Goal: Transaction & Acquisition: Book appointment/travel/reservation

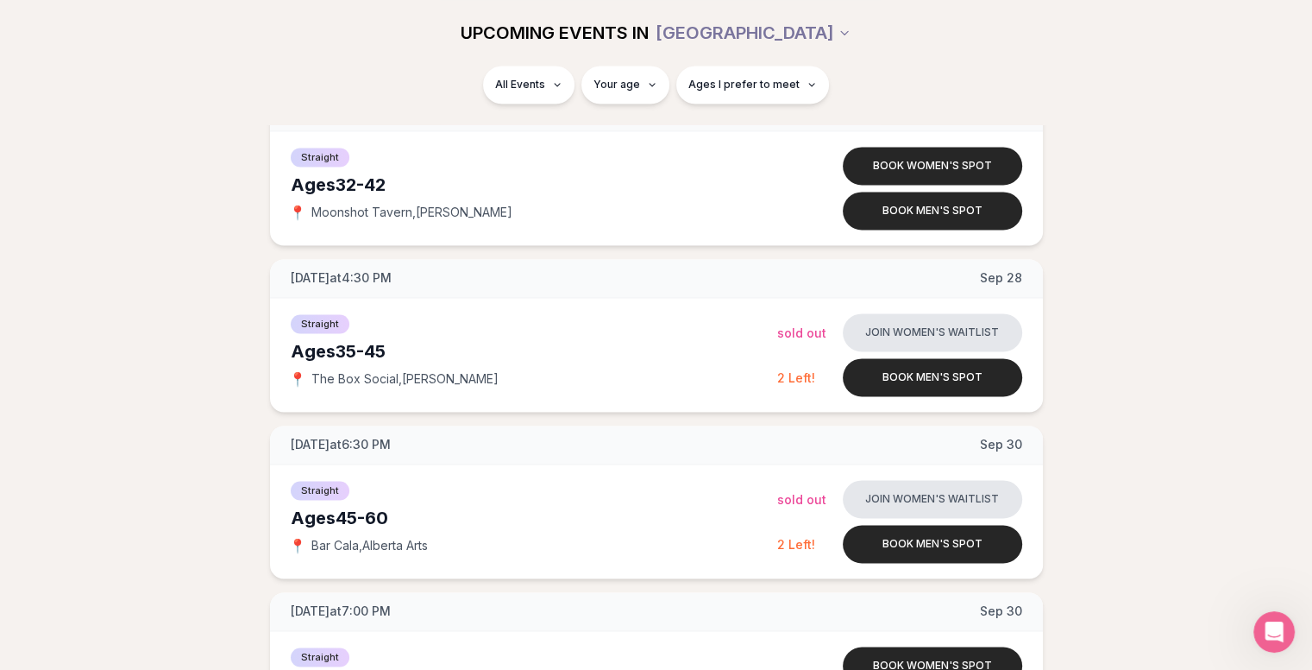
scroll to position [2444, 0]
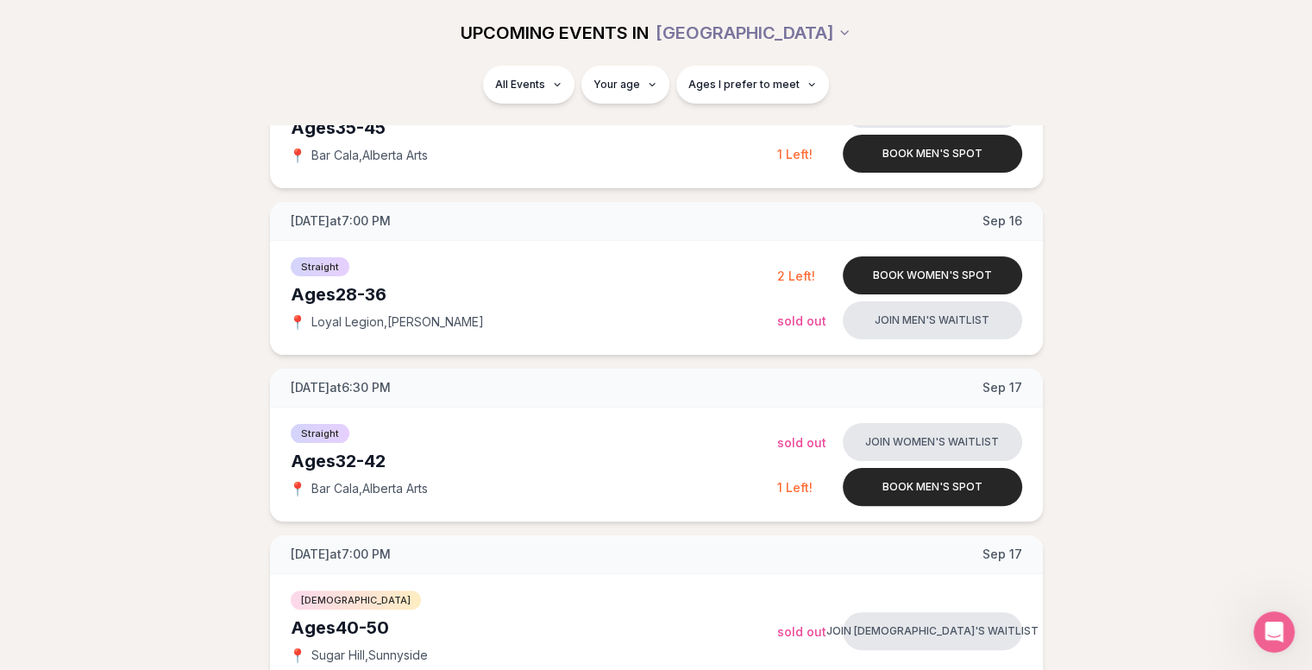
scroll to position [345, 0]
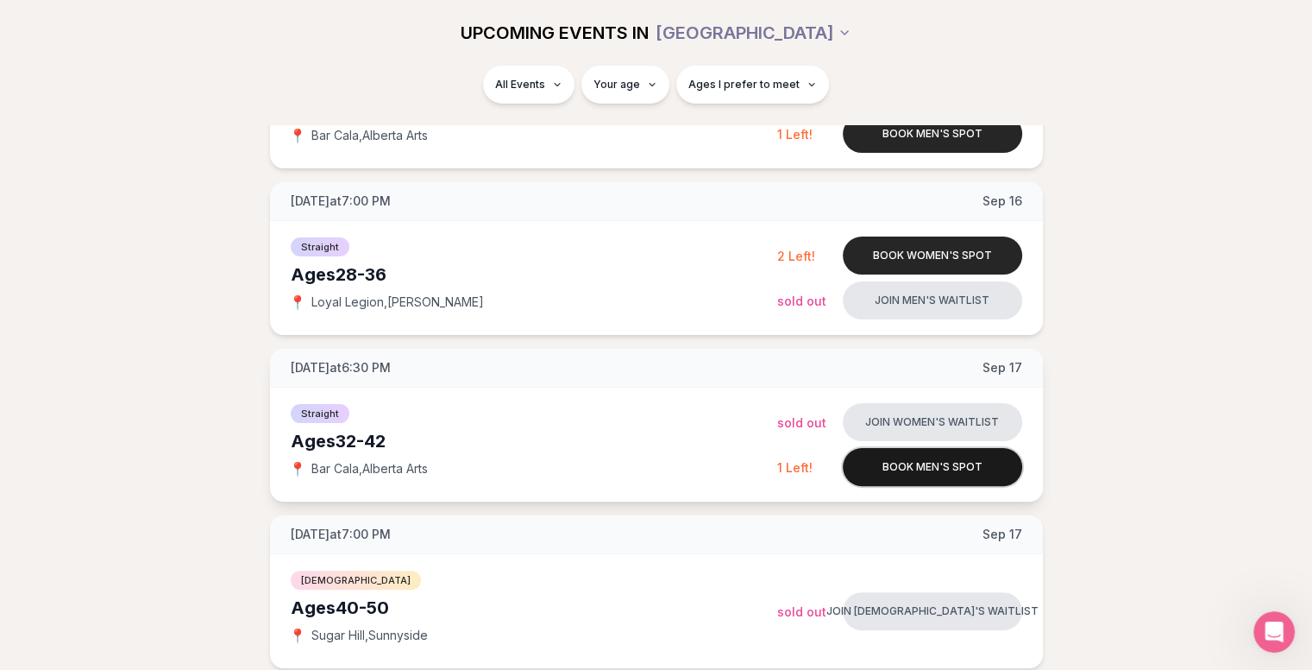
click at [877, 472] on button "Book men's spot" at bounding box center [932, 467] width 179 height 38
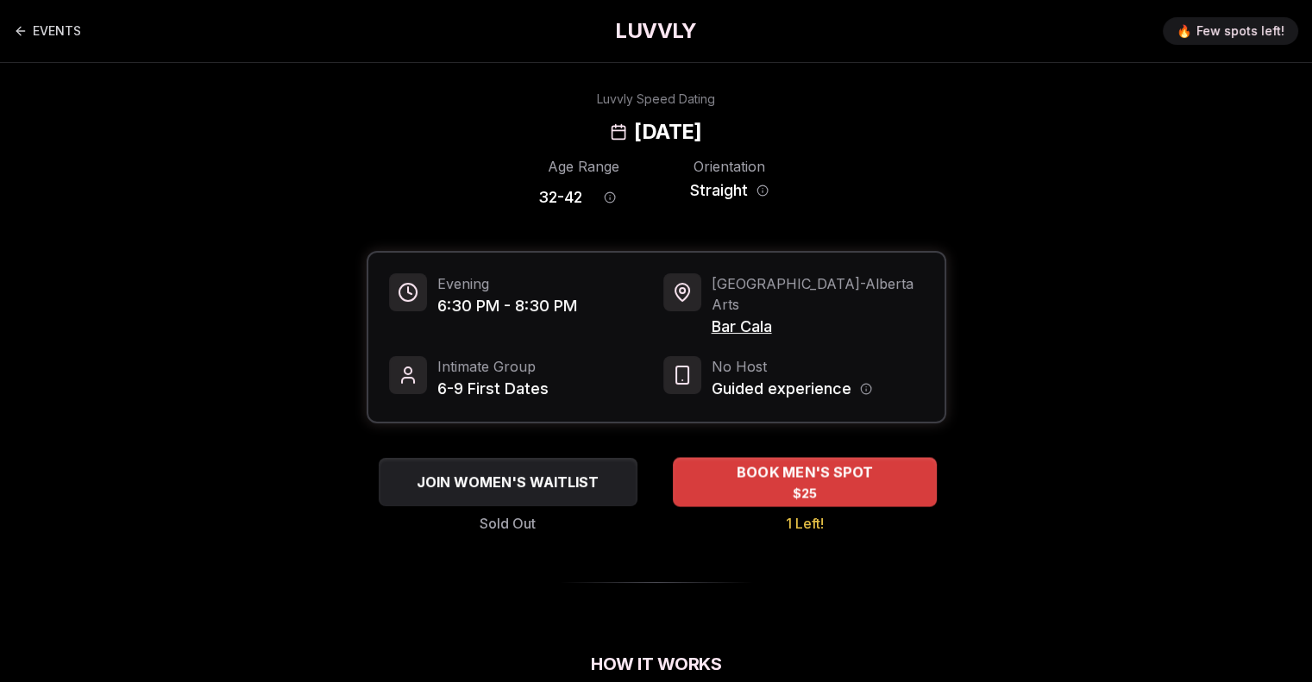
click at [839, 462] on span "BOOK MEN'S SPOT" at bounding box center [804, 472] width 143 height 21
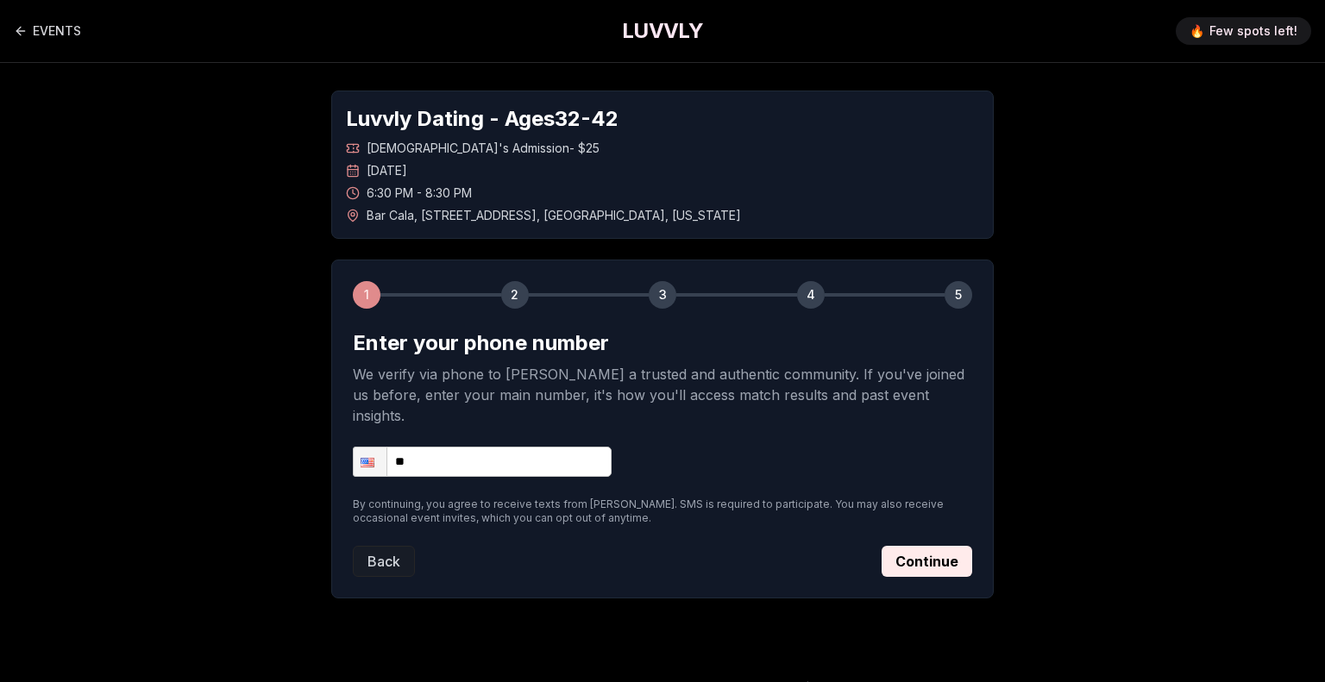
click at [492, 447] on input "**" at bounding box center [482, 462] width 259 height 30
type input "**********"
click at [917, 547] on button "Continue" at bounding box center [927, 561] width 91 height 31
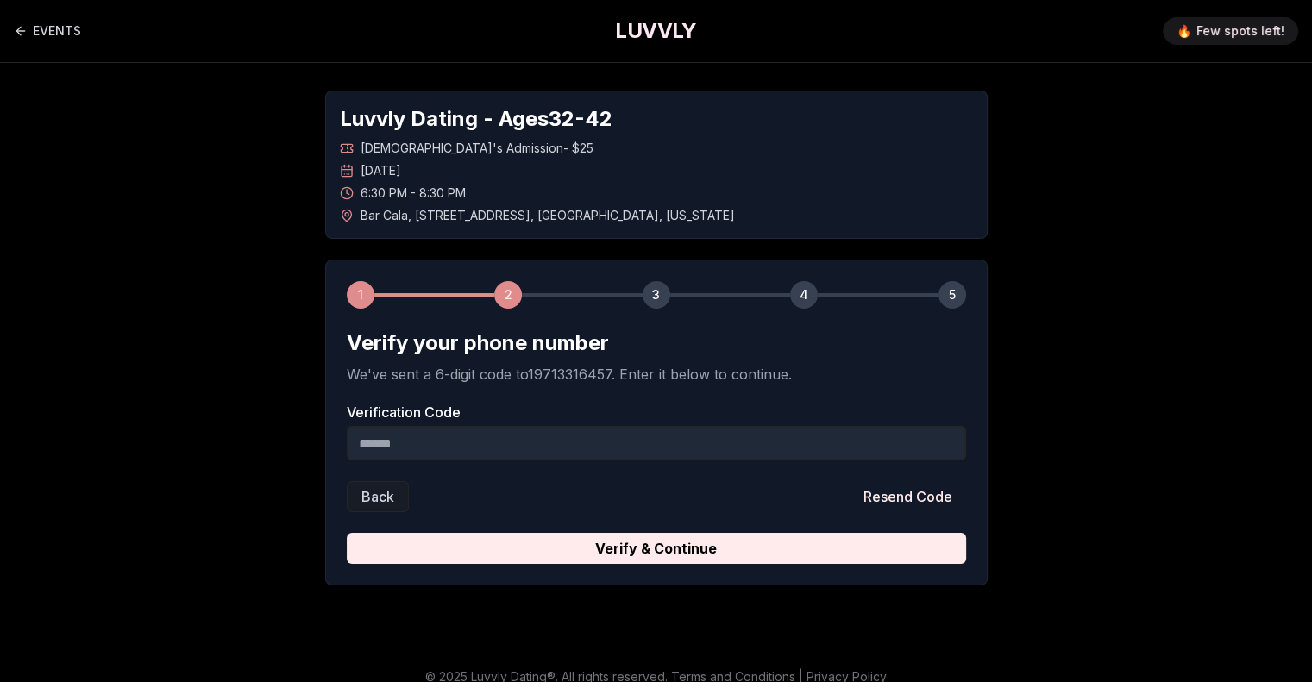
click at [651, 441] on input "Verification Code" at bounding box center [657, 443] width 620 height 35
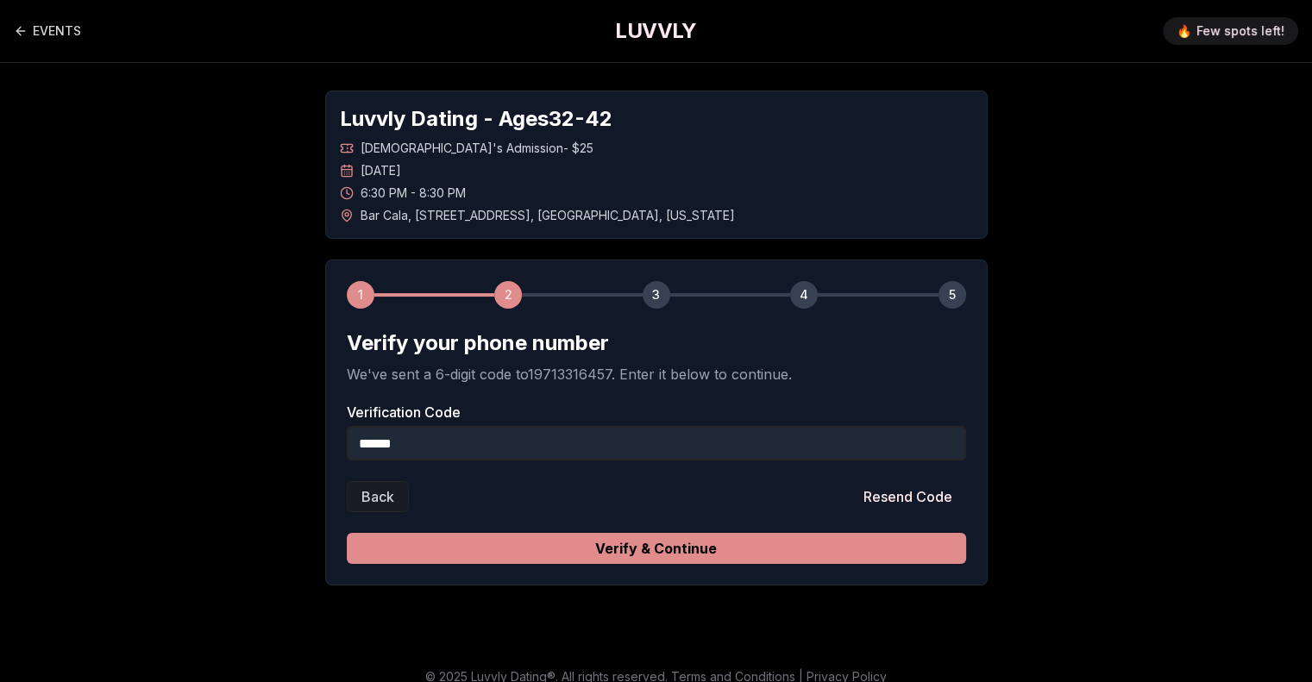
type input "******"
click at [599, 562] on button "Verify & Continue" at bounding box center [657, 548] width 620 height 31
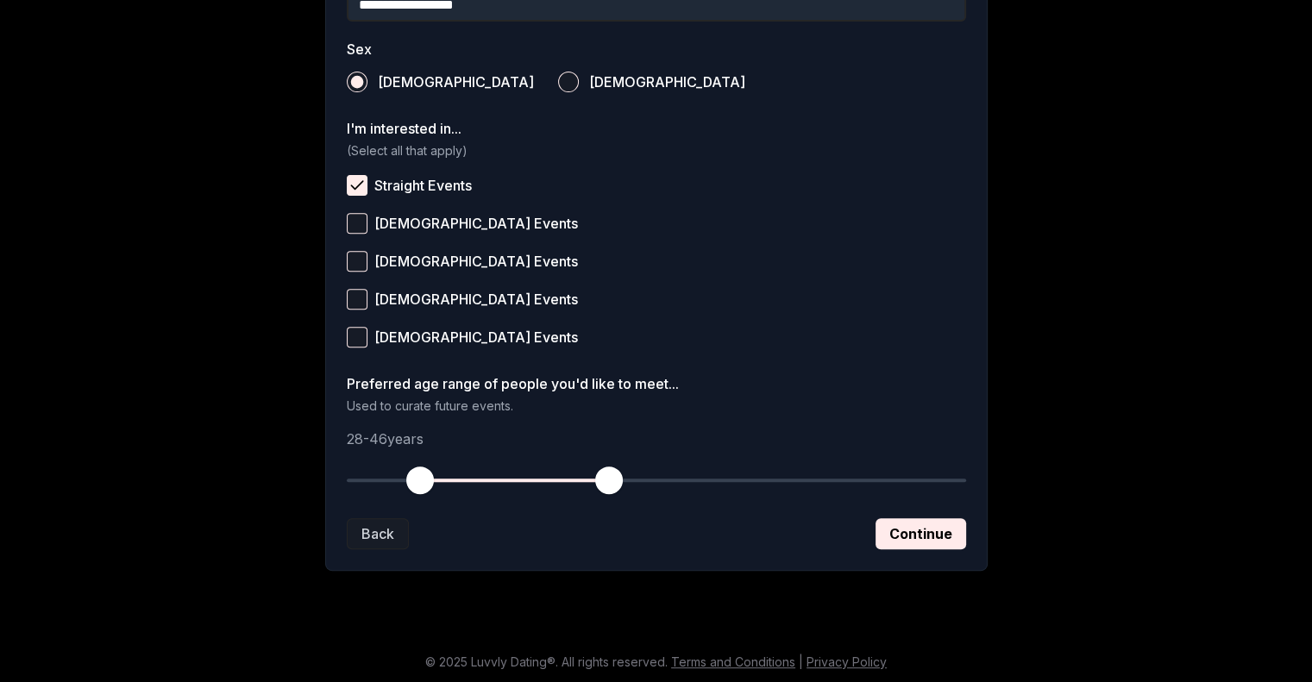
scroll to position [617, 0]
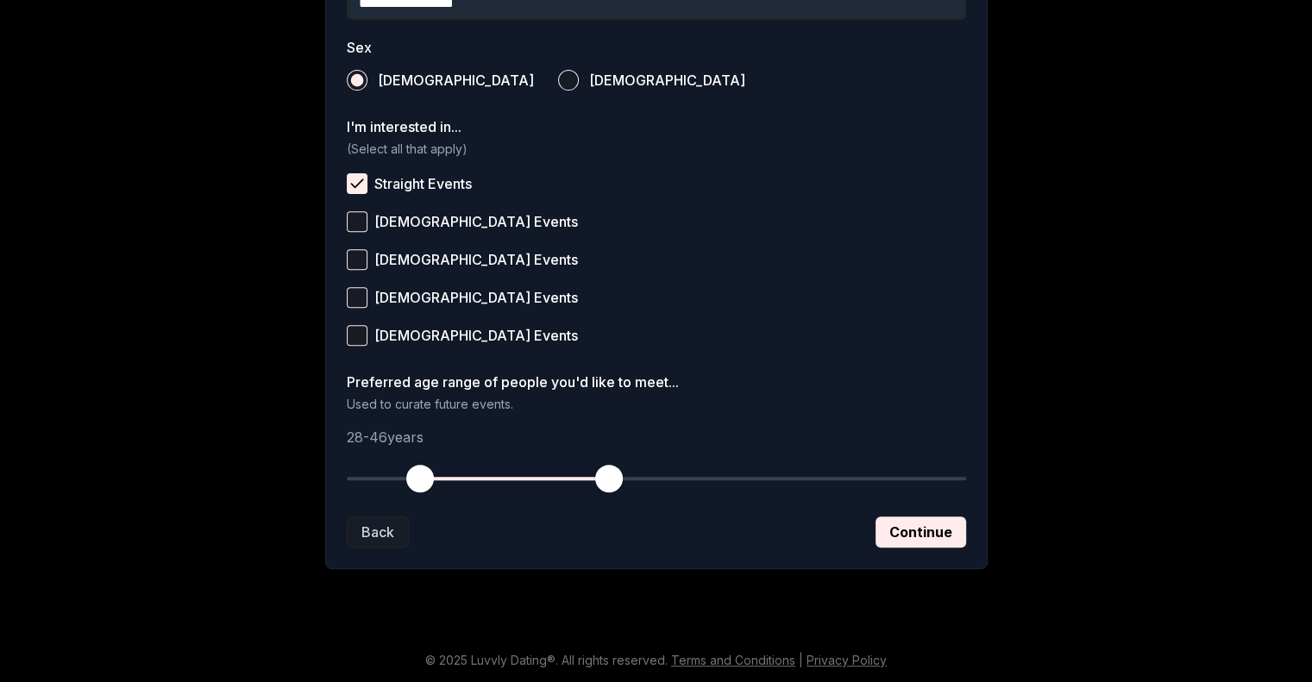
drag, startPoint x: 922, startPoint y: 544, endPoint x: 1022, endPoint y: 658, distance: 151.1
click at [994, 669] on html "**********" at bounding box center [656, 33] width 1312 height 1300
click at [933, 538] on button "Continue" at bounding box center [921, 532] width 91 height 31
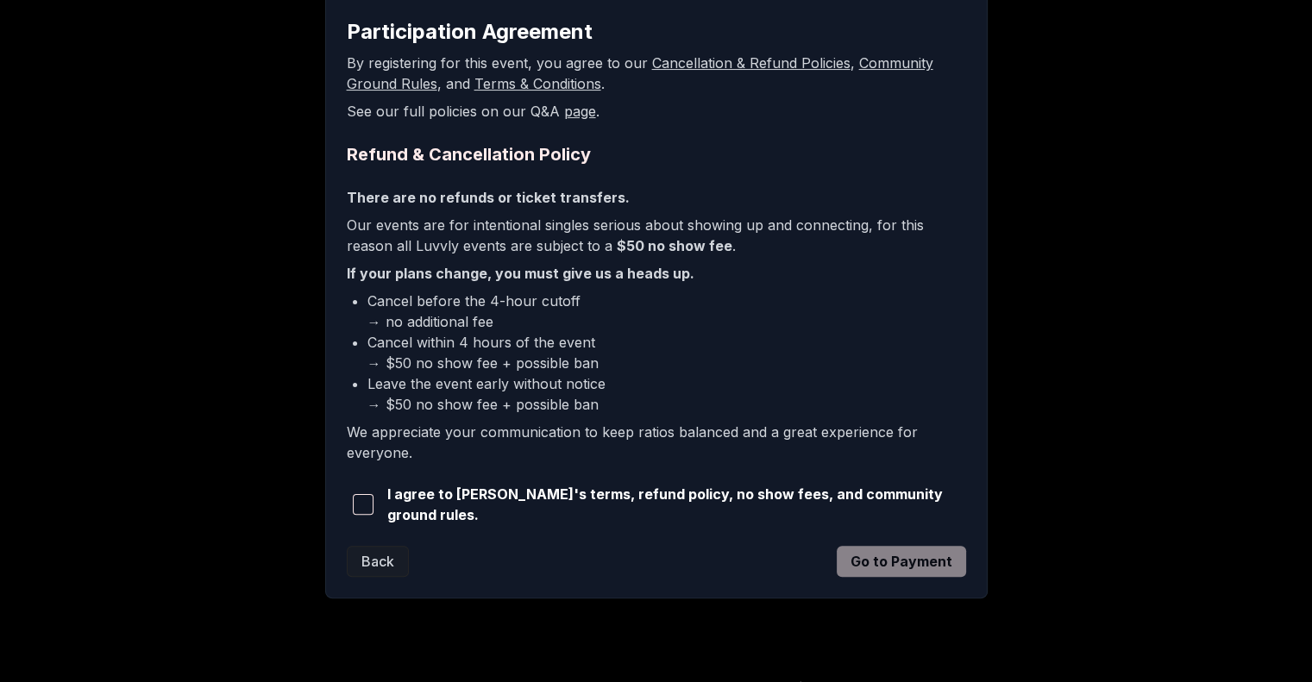
scroll to position [337, 0]
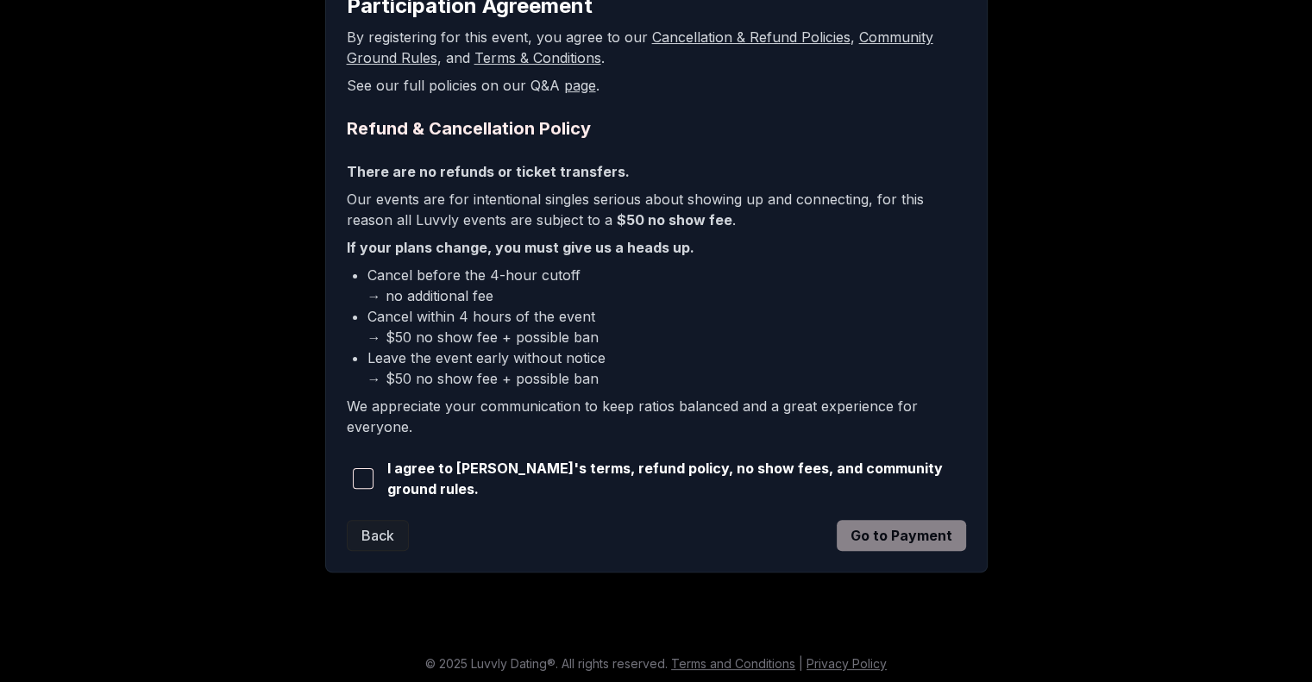
click at [365, 470] on span "button" at bounding box center [363, 479] width 21 height 21
click at [889, 536] on button "Go to Payment" at bounding box center [901, 535] width 129 height 31
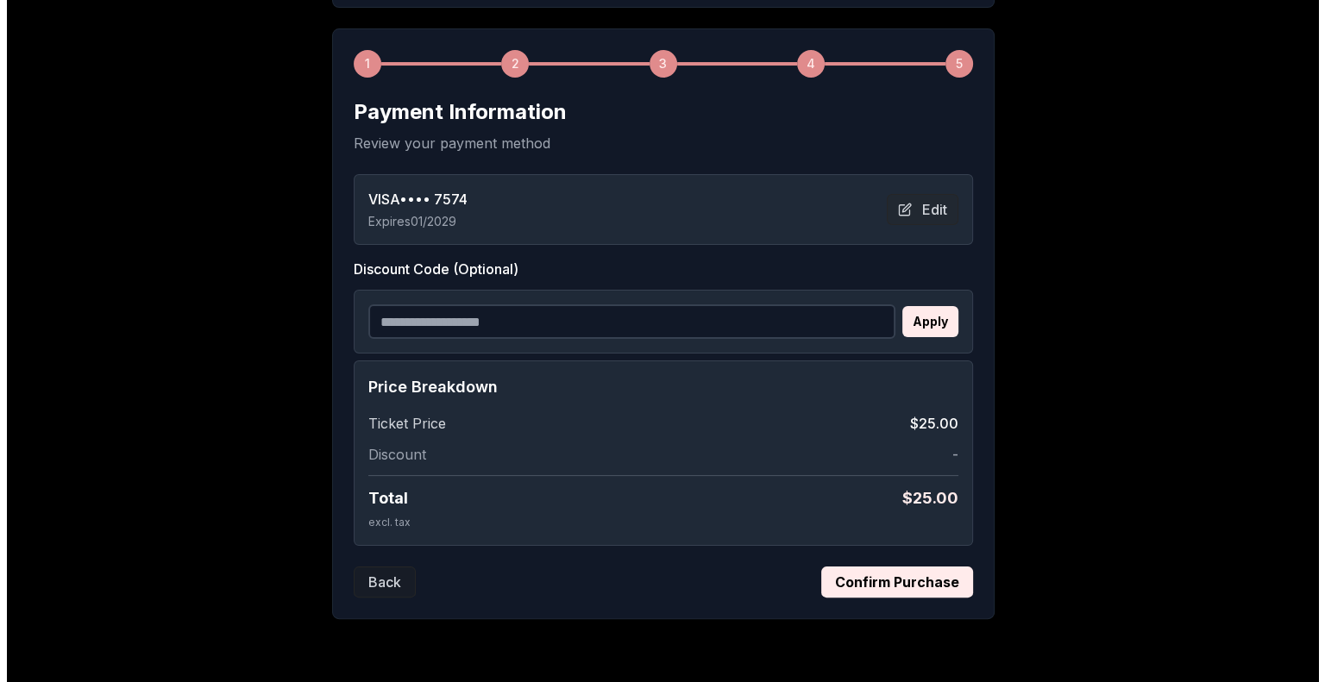
scroll to position [280, 0]
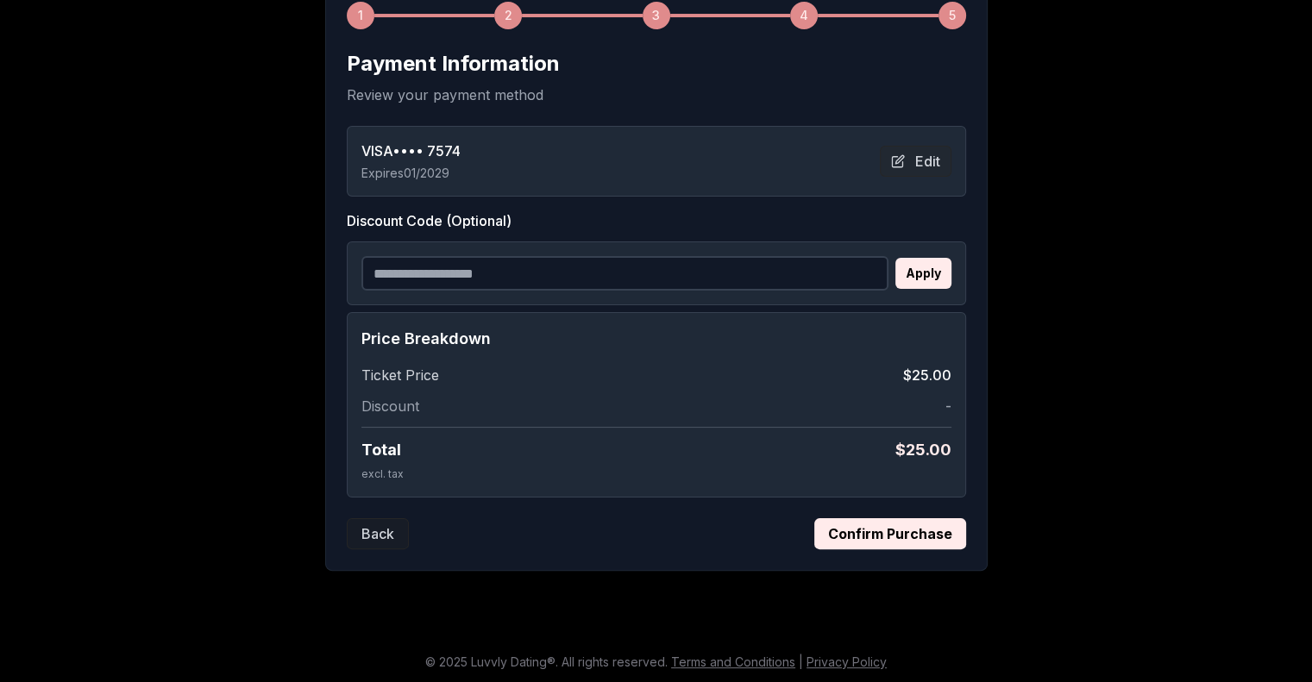
click at [885, 537] on button "Confirm Purchase" at bounding box center [891, 534] width 152 height 31
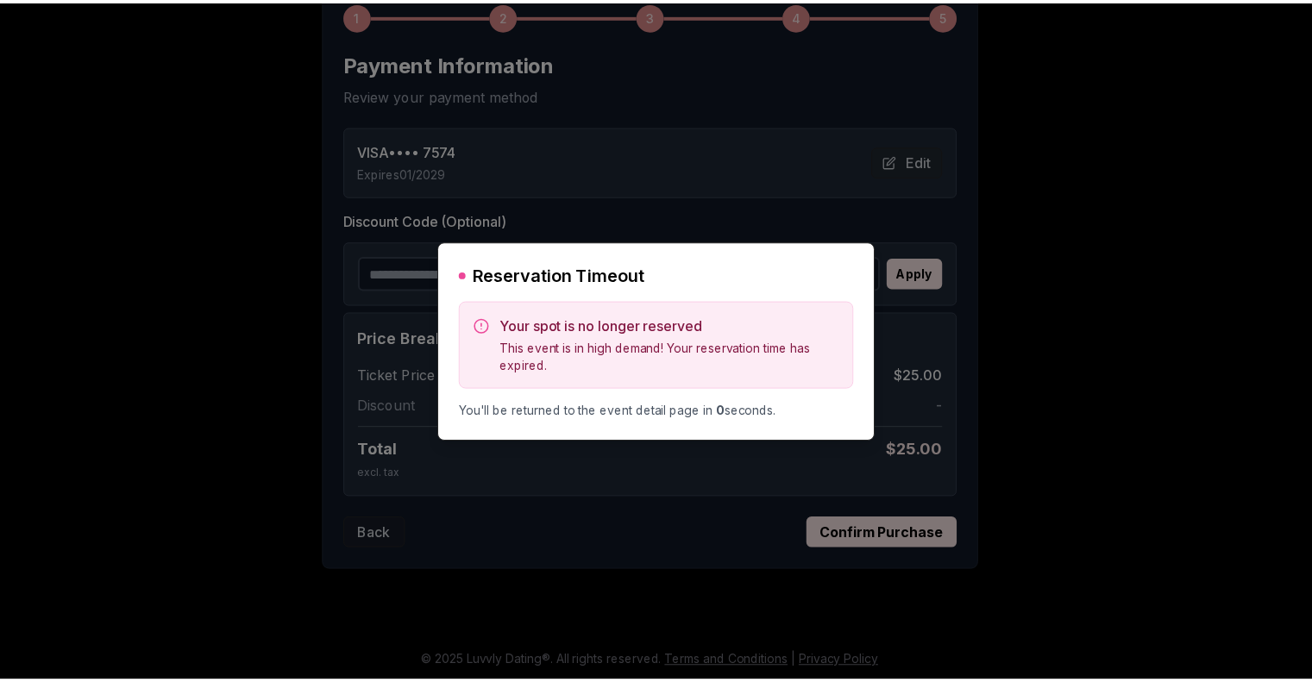
scroll to position [0, 0]
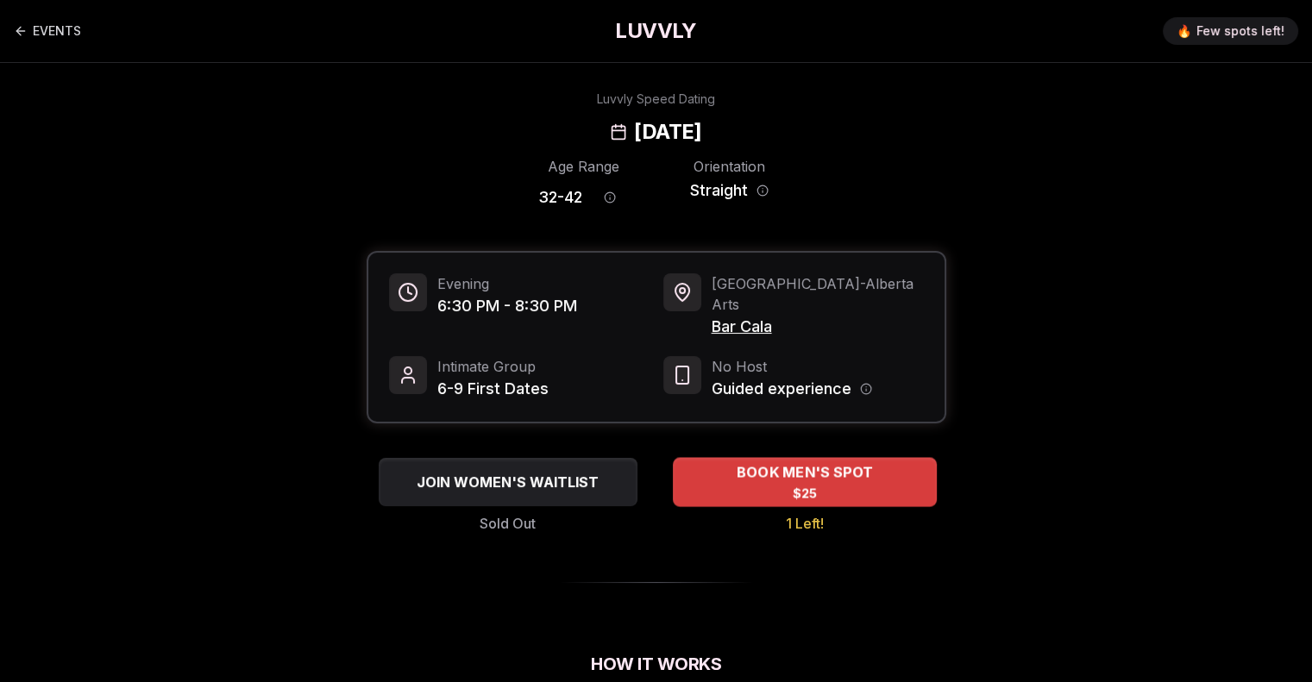
click at [732, 462] on div "BOOK MEN'S SPOT $25" at bounding box center [805, 481] width 264 height 47
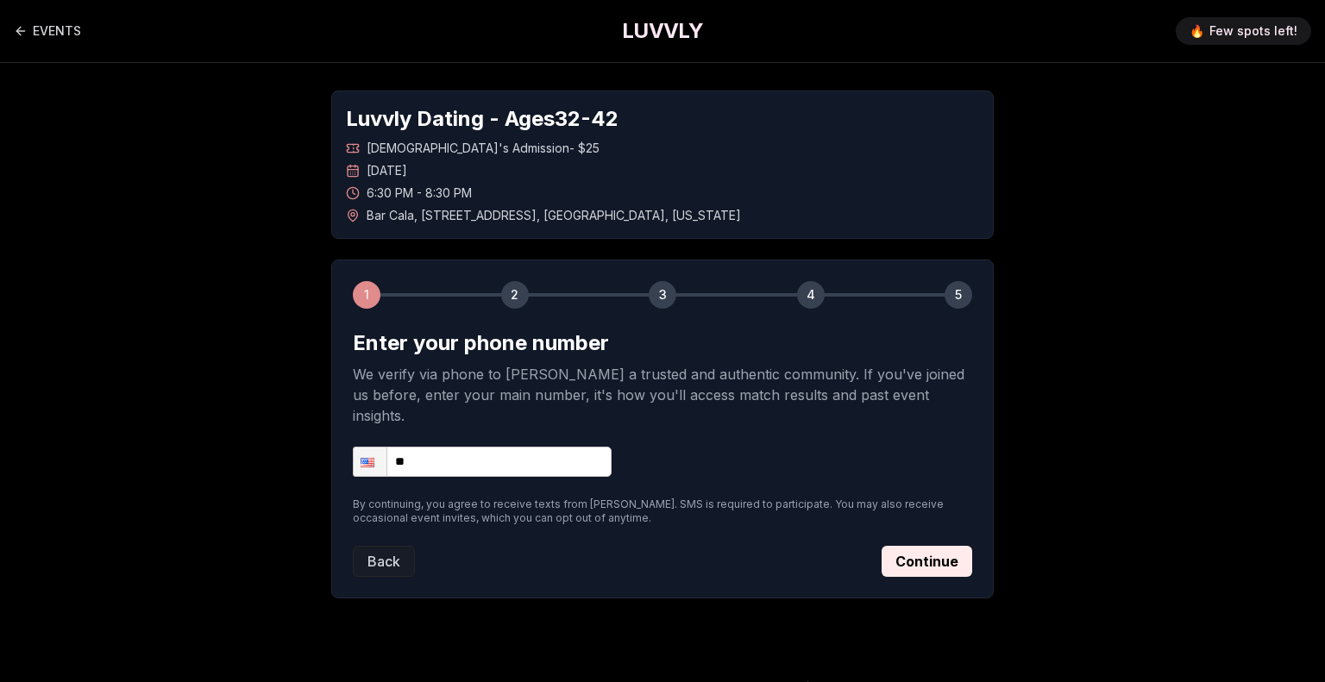
click at [506, 447] on input "**" at bounding box center [482, 462] width 259 height 30
type input "**********"
click at [923, 546] on button "Continue" at bounding box center [927, 561] width 91 height 31
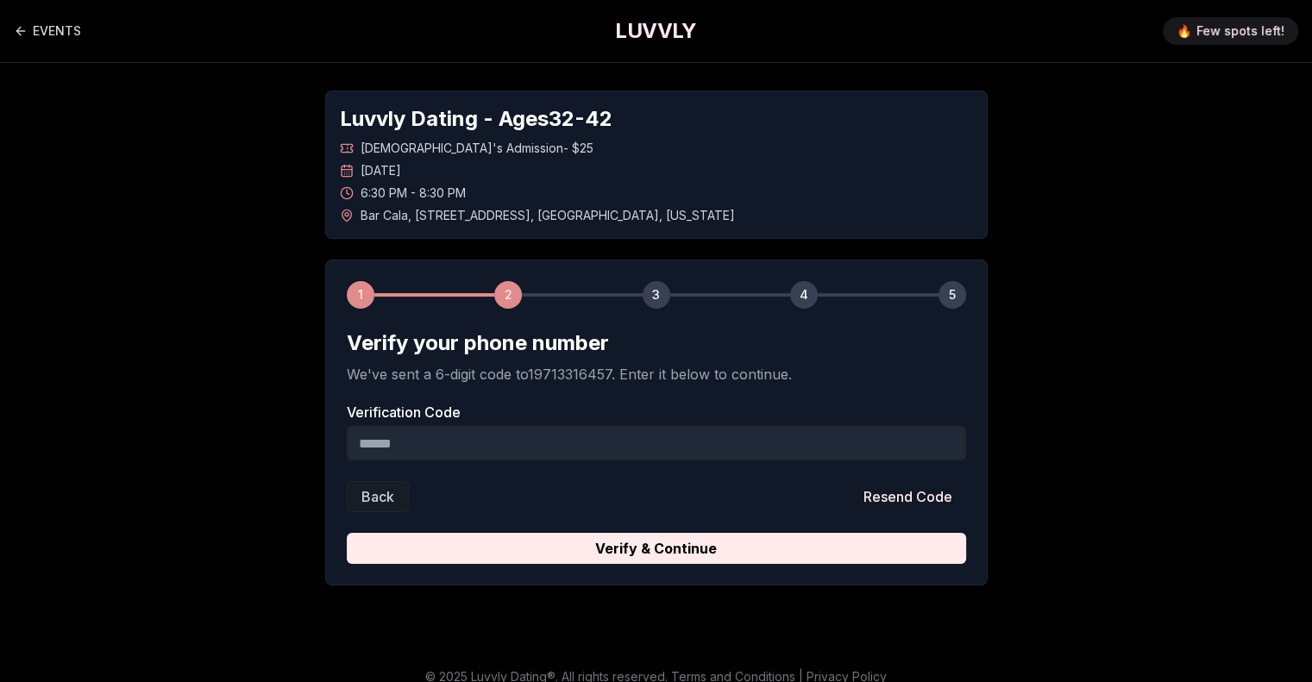
click at [853, 444] on input "Verification Code" at bounding box center [657, 443] width 620 height 35
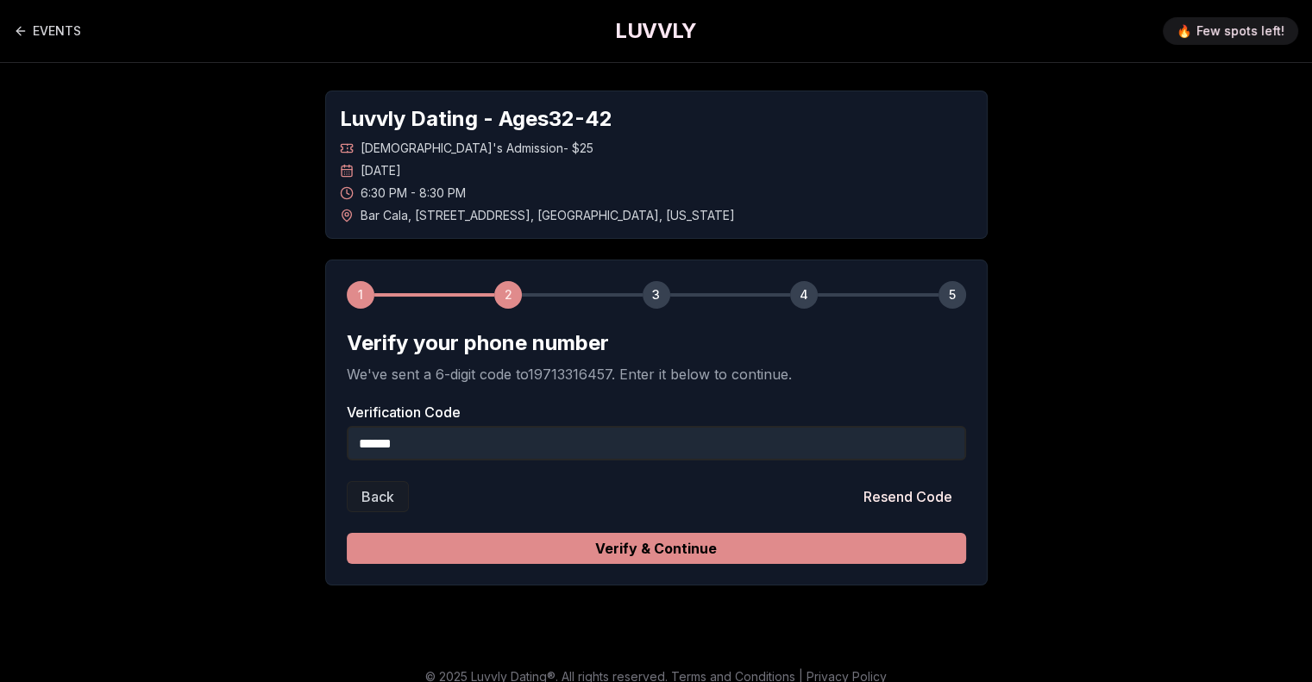
type input "******"
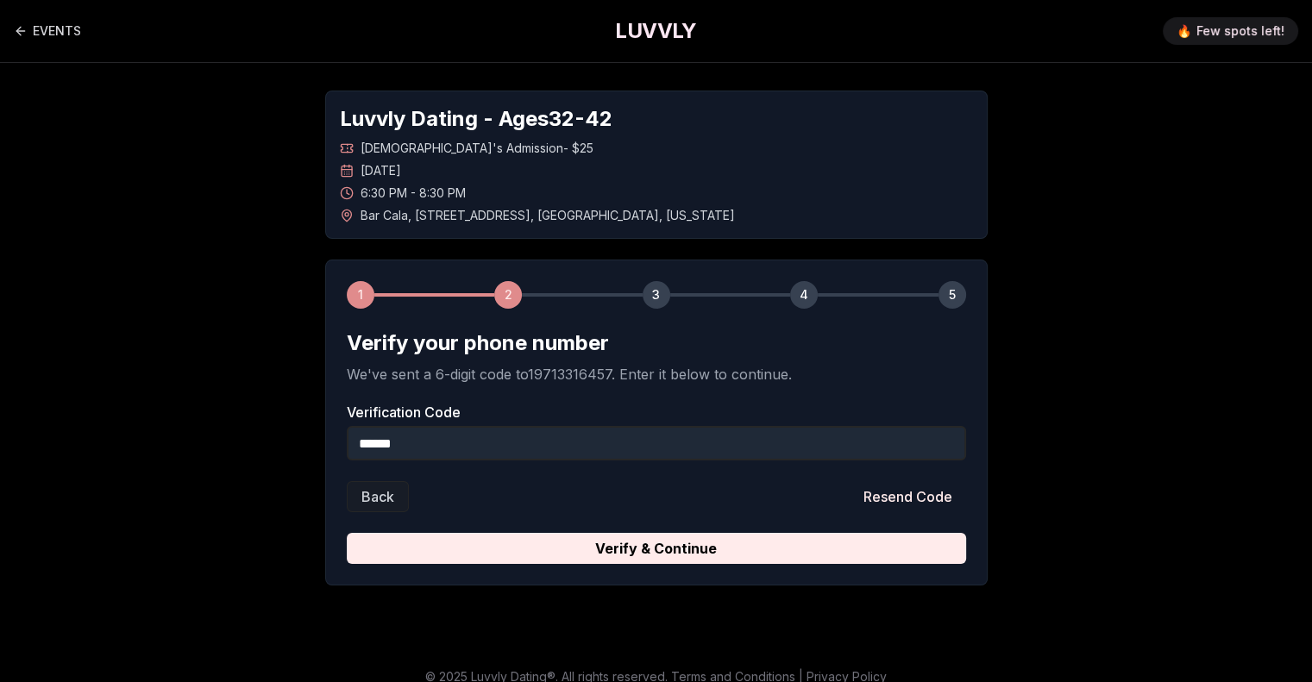
click at [811, 536] on button "Verify & Continue" at bounding box center [657, 548] width 620 height 31
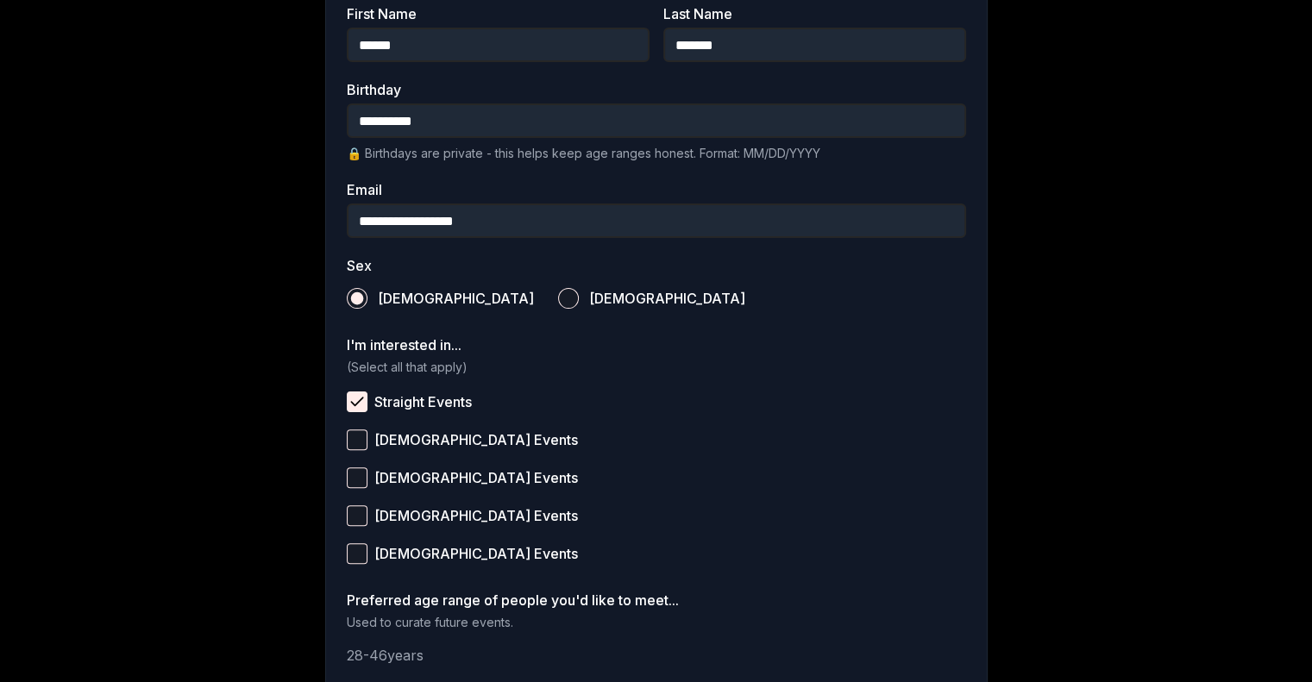
scroll to position [617, 0]
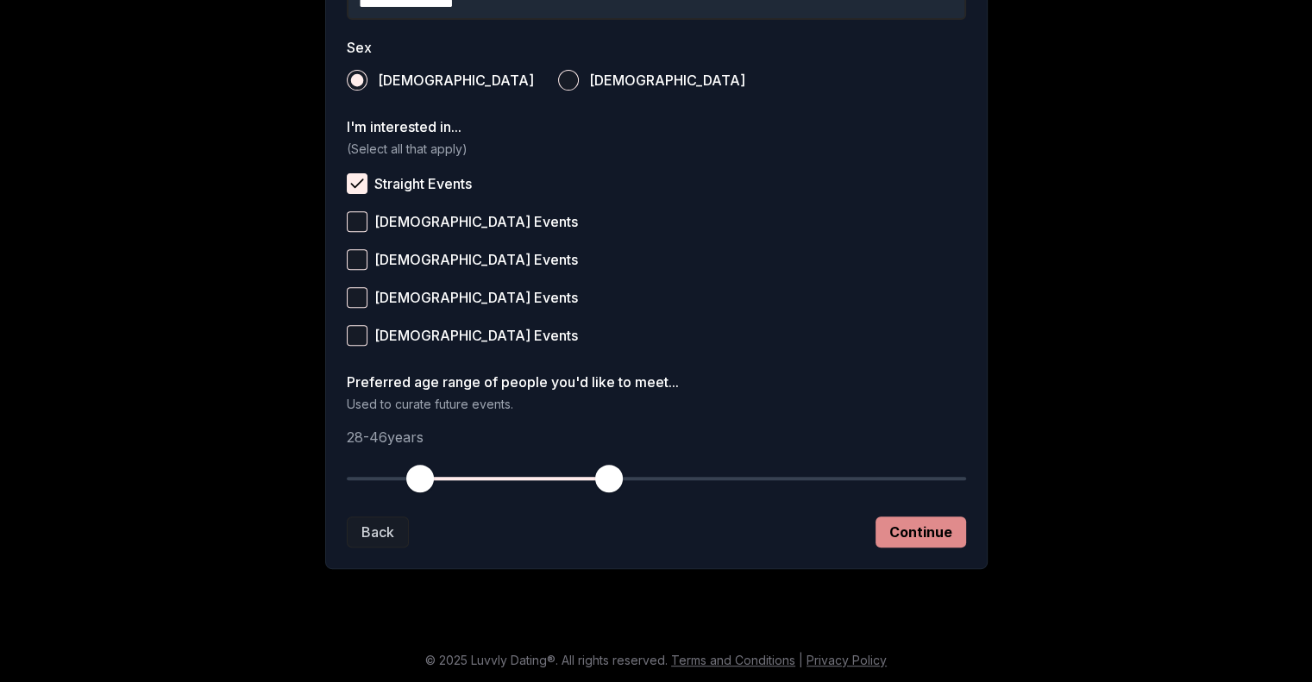
click at [918, 531] on button "Continue" at bounding box center [921, 532] width 91 height 31
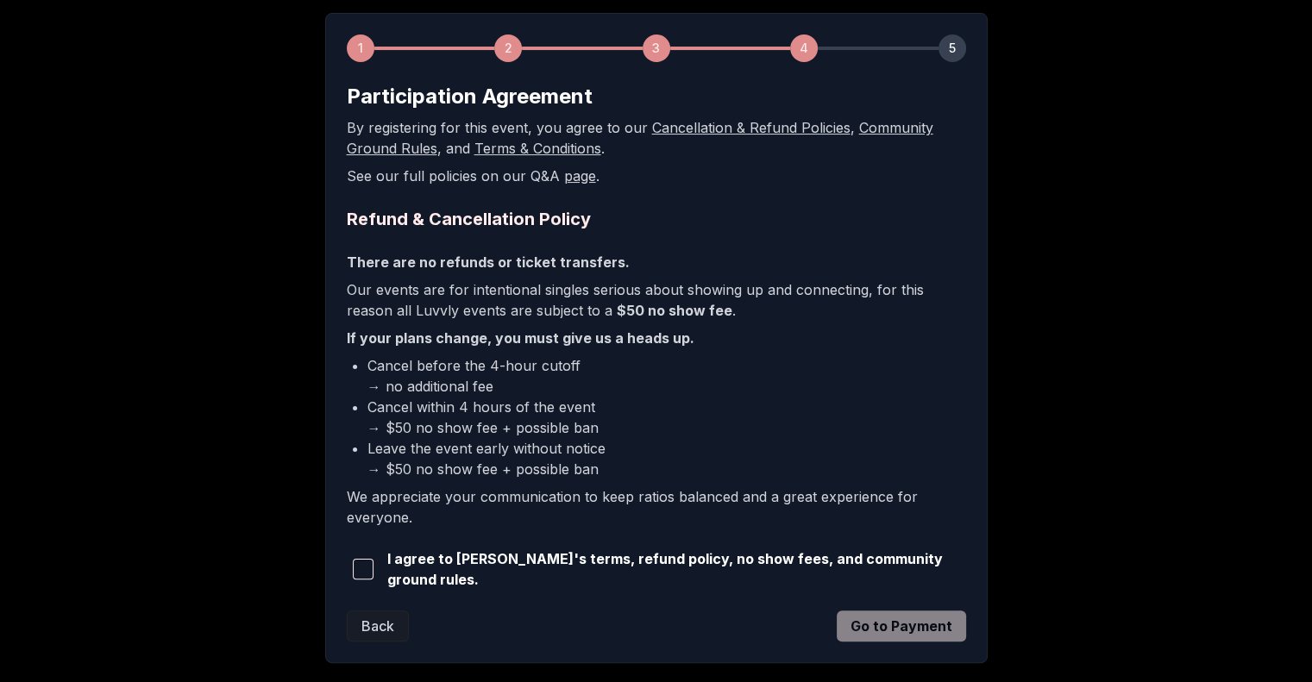
scroll to position [337, 0]
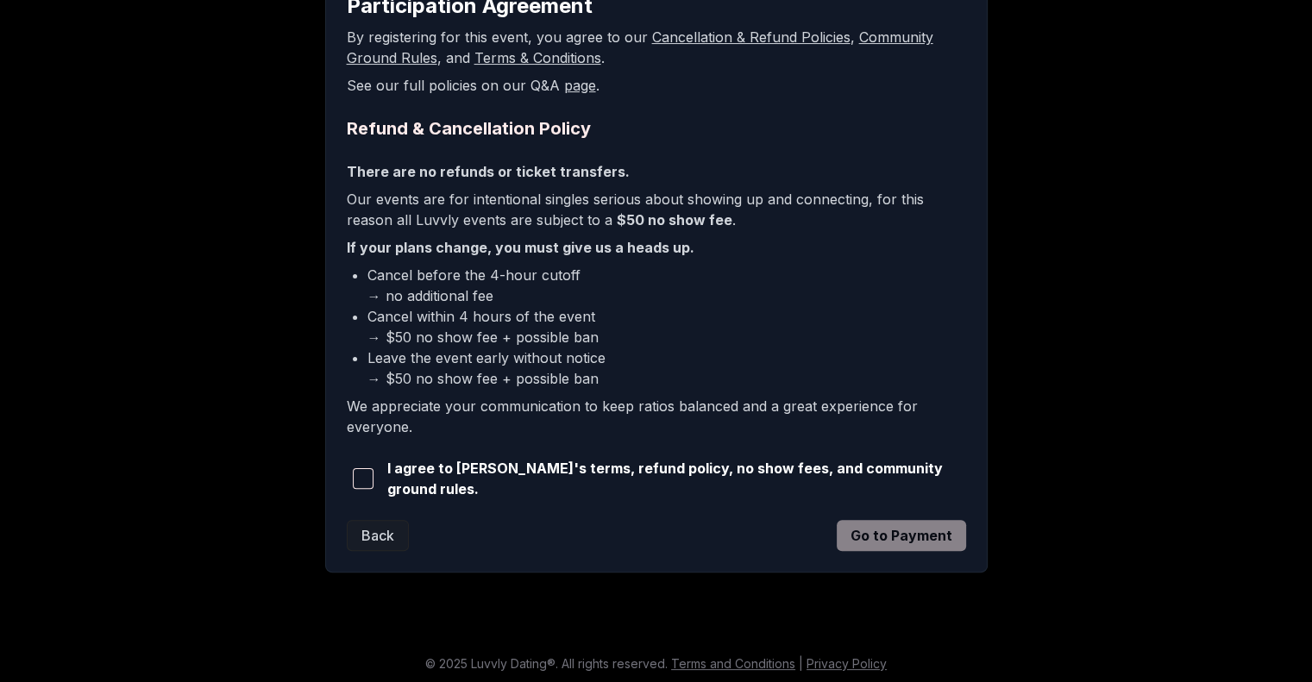
click at [362, 474] on span "button" at bounding box center [363, 479] width 21 height 21
click at [934, 537] on button "Go to Payment" at bounding box center [901, 535] width 129 height 31
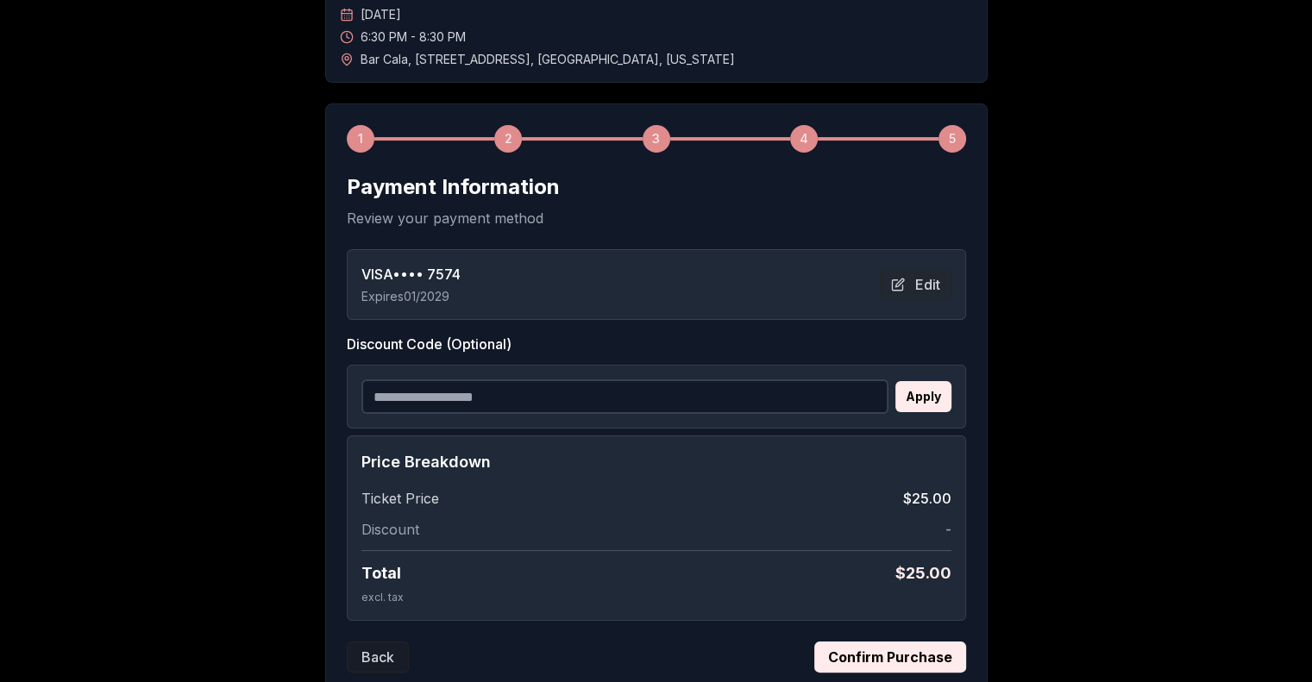
scroll to position [280, 0]
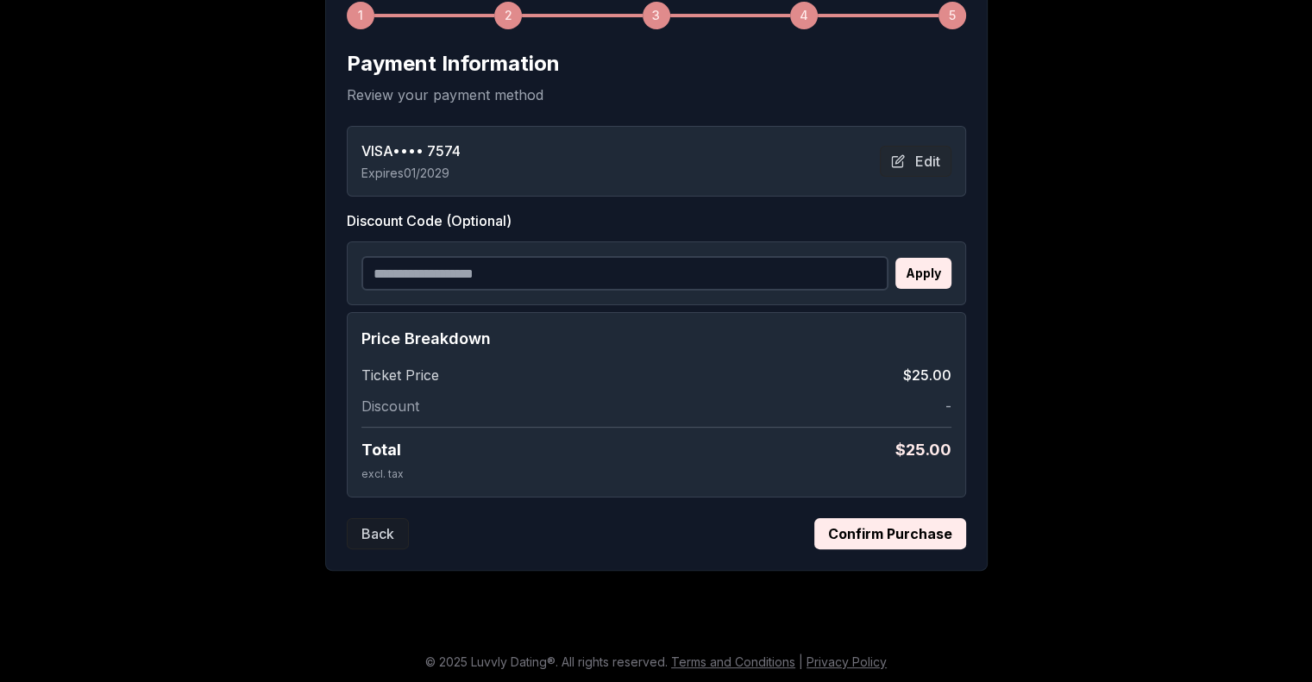
click at [873, 532] on button "Confirm Purchase" at bounding box center [891, 534] width 152 height 31
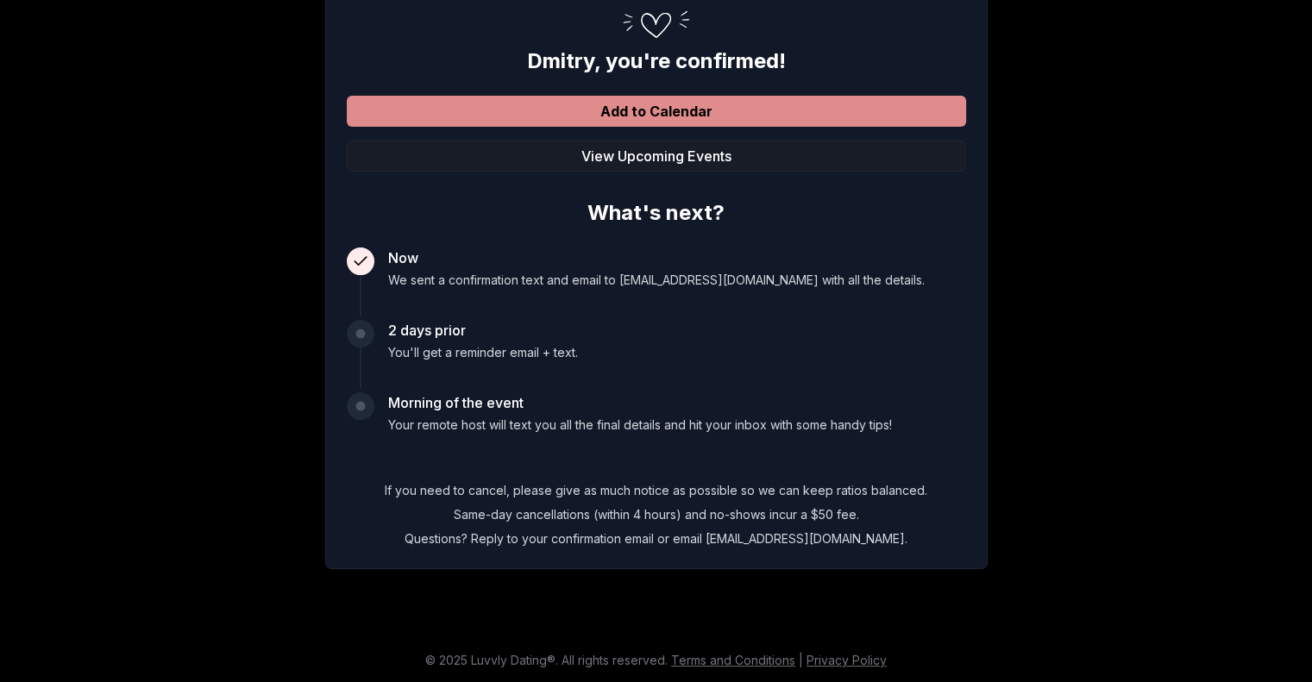
click at [690, 110] on button "Add to Calendar" at bounding box center [657, 111] width 620 height 31
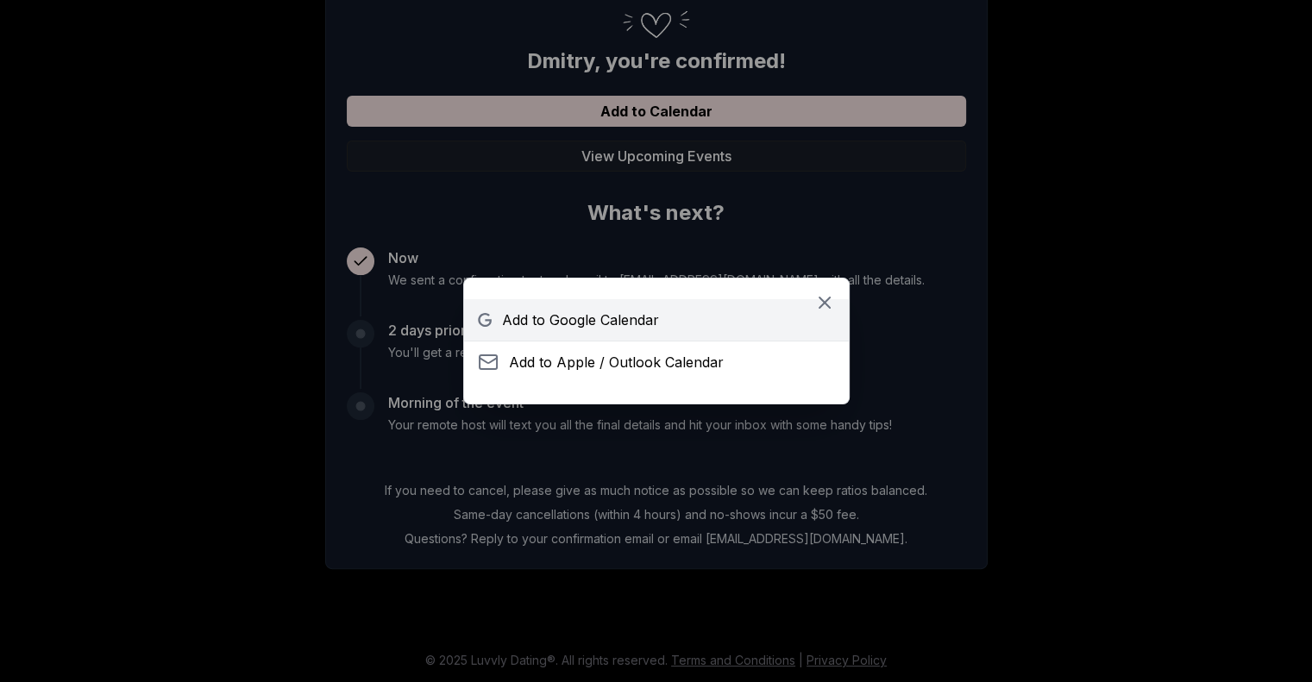
click at [534, 319] on span "Add to Google Calendar" at bounding box center [580, 320] width 157 height 21
